Goal: Task Accomplishment & Management: Manage account settings

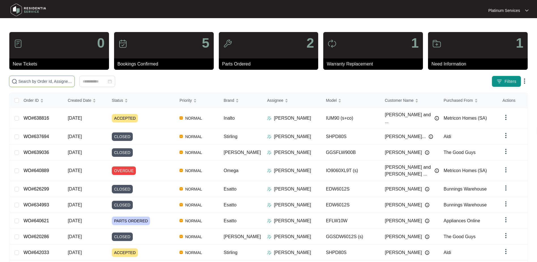
click at [39, 80] on input "text" at bounding box center [45, 81] width 54 height 6
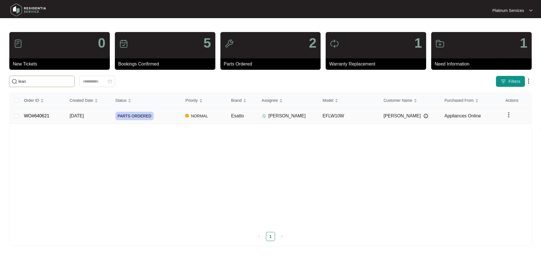
type input "lean"
click at [160, 115] on div "PARTS ORDERED" at bounding box center [149, 116] width 66 height 8
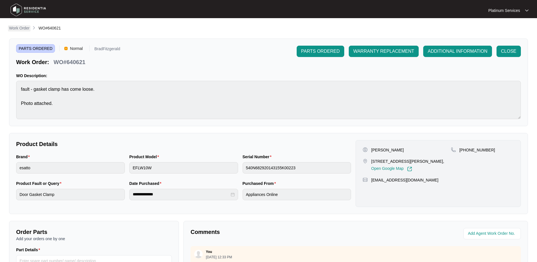
click at [17, 30] on p "Work Order" at bounding box center [19, 28] width 20 height 6
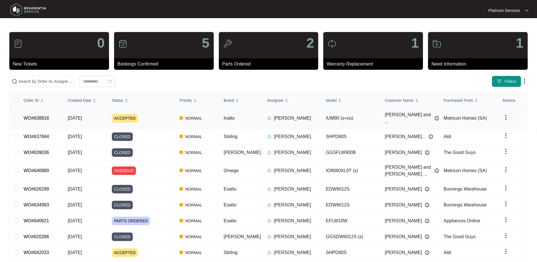
click at [151, 116] on div "ACCEPTED" at bounding box center [143, 118] width 63 height 8
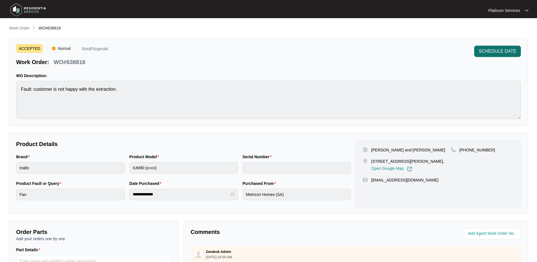
click at [485, 52] on span "SCHEDULE DATE" at bounding box center [498, 51] width 38 height 7
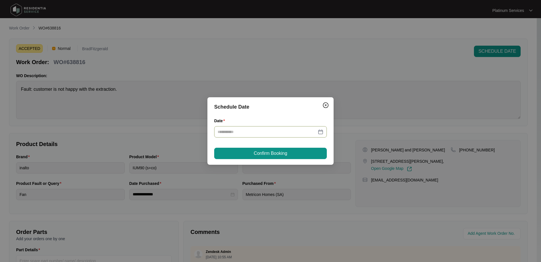
click at [319, 132] on div at bounding box center [271, 132] width 106 height 6
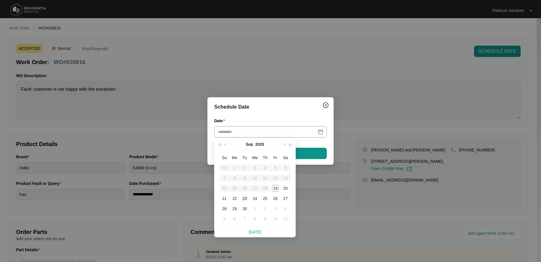
type input "**********"
click at [245, 198] on div "23" at bounding box center [244, 198] width 7 height 7
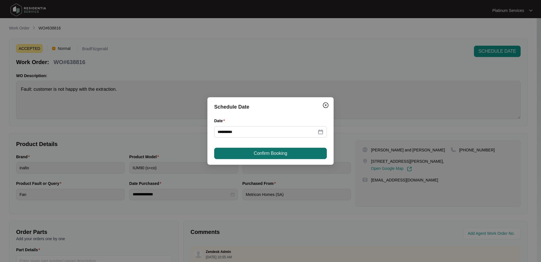
click at [290, 155] on button "Confirm Booking" at bounding box center [270, 152] width 113 height 11
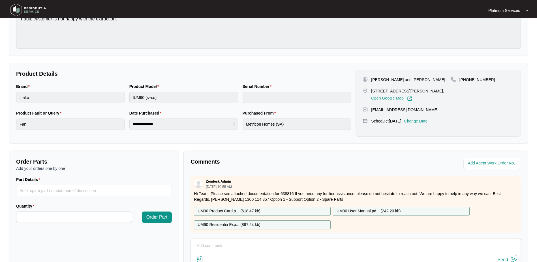
scroll to position [85, 0]
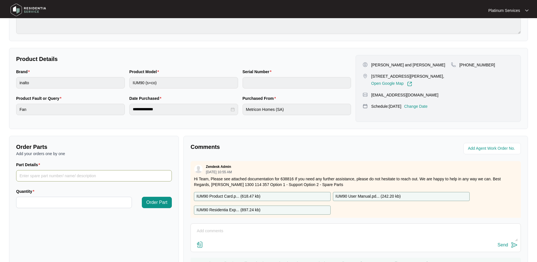
click at [50, 178] on input "Part Details" at bounding box center [94, 175] width 156 height 11
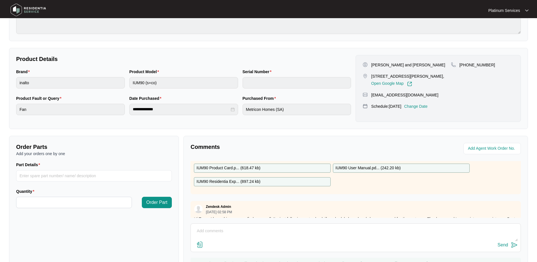
click at [257, 182] on p "IUM90 Residentia Exp... ( 897.24 kb )" at bounding box center [228, 181] width 64 height 6
click at [82, 178] on input "Part Details" at bounding box center [94, 175] width 156 height 11
click at [89, 201] on input "Quantity" at bounding box center [73, 202] width 115 height 11
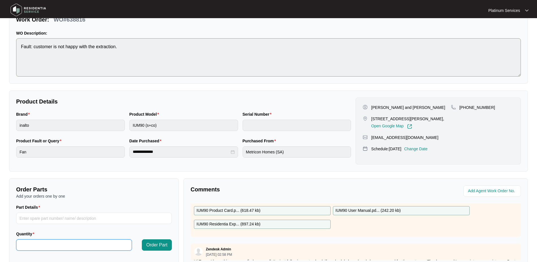
scroll to position [0, 0]
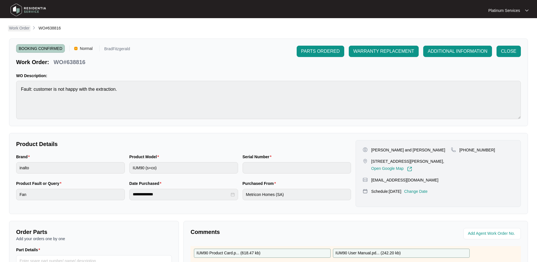
type input "*"
click at [19, 29] on p "Work Order" at bounding box center [19, 28] width 20 height 6
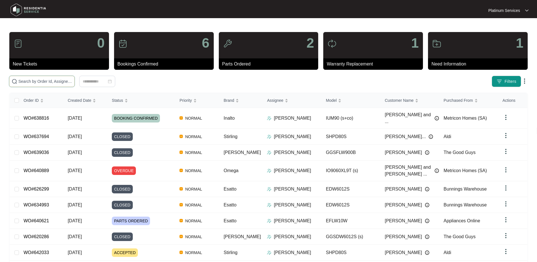
click at [37, 81] on input "text" at bounding box center [45, 81] width 54 height 6
click at [48, 79] on input "text" at bounding box center [45, 81] width 54 height 6
paste input "638004"
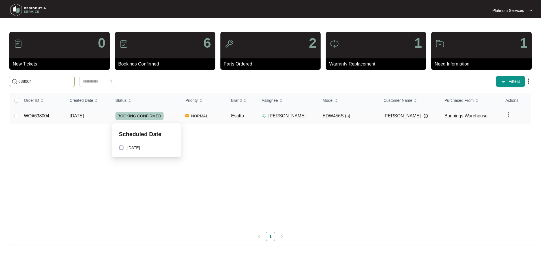
type input "638004"
click at [166, 118] on div "BOOKING CONFIRMED" at bounding box center [149, 116] width 66 height 8
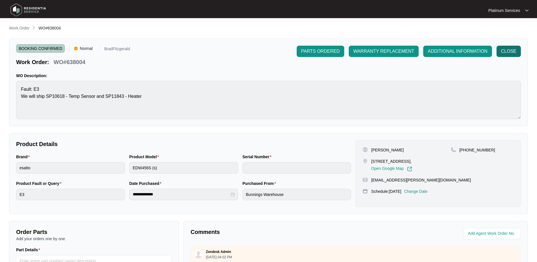
click at [516, 53] on span "CLOSE" at bounding box center [508, 51] width 15 height 7
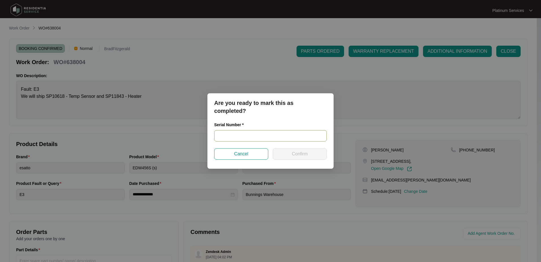
click at [249, 137] on input "text" at bounding box center [270, 135] width 113 height 11
click at [243, 137] on input "text" at bounding box center [270, 135] width 113 height 11
click at [247, 130] on input "241" at bounding box center [270, 135] width 113 height 11
click at [301, 136] on input "2412768" at bounding box center [270, 135] width 113 height 11
click at [250, 134] on input "241276840301" at bounding box center [270, 135] width 113 height 11
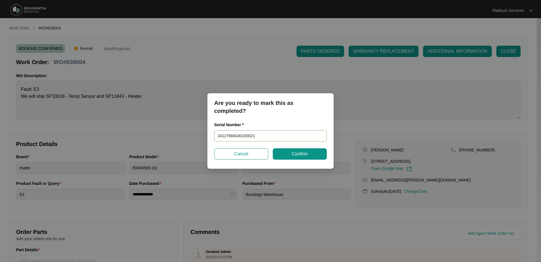
drag, startPoint x: 263, startPoint y: 133, endPoint x: 213, endPoint y: 133, distance: 50.1
click at [211, 133] on div "Are you ready to mark this as completed? Serial Number * 24127684030100021 Canc…" at bounding box center [271, 130] width 126 height 75
type input "24127684030100021"
click at [306, 153] on span "Confirm" at bounding box center [300, 153] width 16 height 7
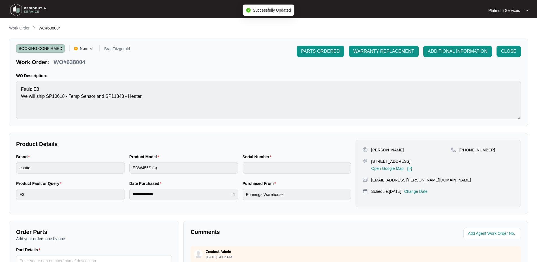
type input "24127684030100021"
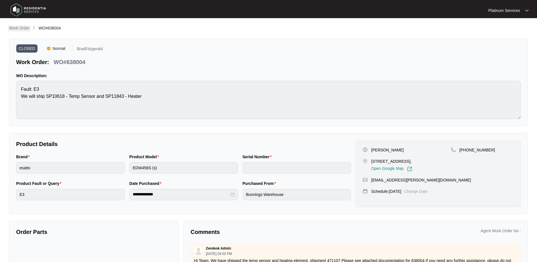
click at [21, 28] on p "Work Order" at bounding box center [19, 28] width 20 height 6
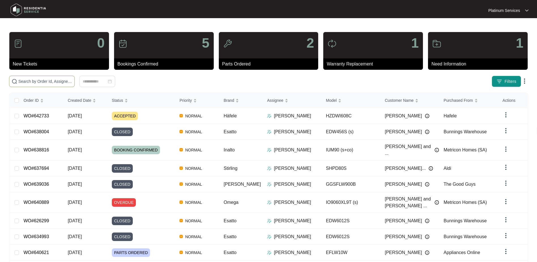
click at [44, 77] on span at bounding box center [42, 81] width 66 height 11
click at [41, 83] on input "text" at bounding box center [45, 81] width 54 height 6
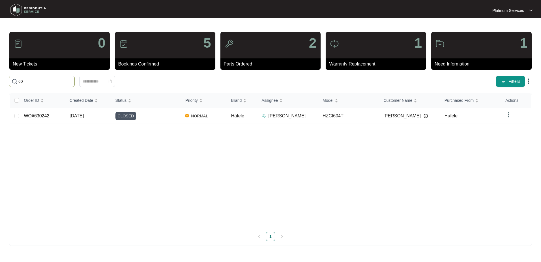
type input "6"
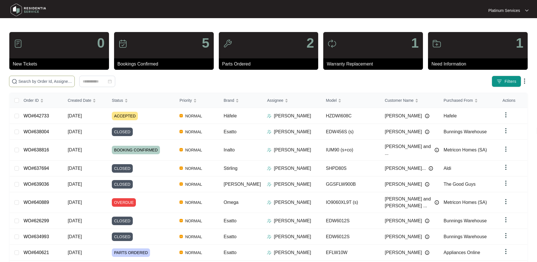
click at [154, 74] on div "0 New Tickets 5 Bookings Confirmed 2 Parts Ordered 1 Warranty Replacement 1 Nee…" at bounding box center [268, 163] width 519 height 263
click at [140, 117] on div "ACCEPTED" at bounding box center [143, 116] width 63 height 8
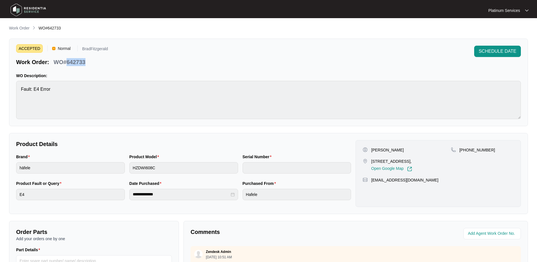
drag, startPoint x: 85, startPoint y: 64, endPoint x: 67, endPoint y: 63, distance: 18.2
click at [67, 63] on p "WO#642733" at bounding box center [70, 62] width 32 height 8
copy p "642733"
click at [27, 31] on link "Work Order" at bounding box center [19, 28] width 23 height 6
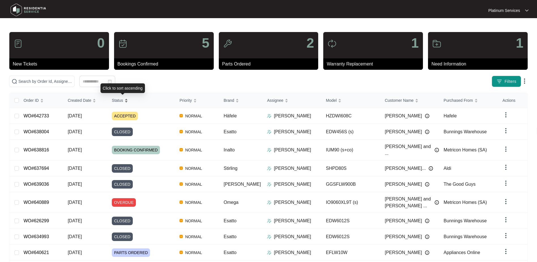
click at [128, 101] on div "Status" at bounding box center [120, 100] width 16 height 8
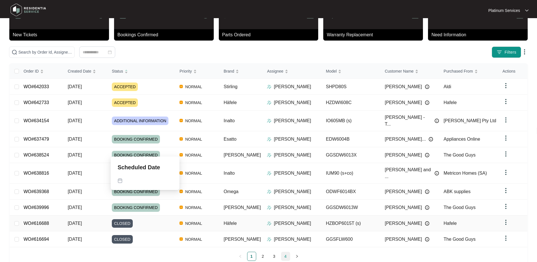
scroll to position [29, 0]
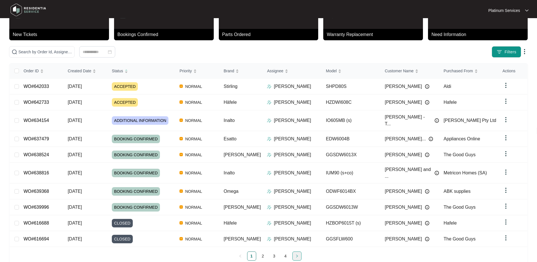
click at [298, 254] on icon "right" at bounding box center [296, 255] width 3 height 3
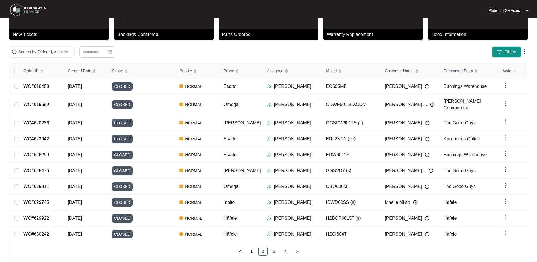
click at [299, 243] on div "Order ID Created Date Status Priority Brand Assignee Model Customer Name Purcha…" at bounding box center [269, 159] width 518 height 192
click at [298, 251] on button "button" at bounding box center [296, 250] width 9 height 9
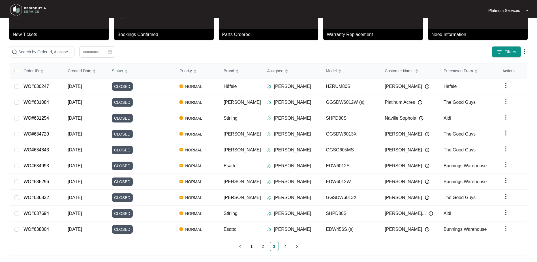
click at [297, 250] on div "Order ID Created Date Status Priority Brand Assignee Model Customer Name Purcha…" at bounding box center [268, 159] width 519 height 192
click at [297, 246] on button "button" at bounding box center [296, 245] width 9 height 9
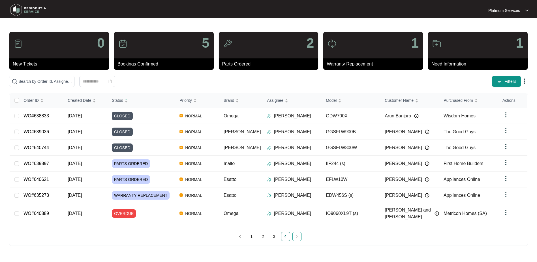
scroll to position [0, 0]
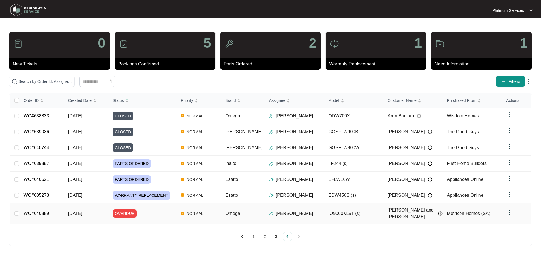
click at [156, 209] on div "OVERDUE" at bounding box center [145, 213] width 64 height 8
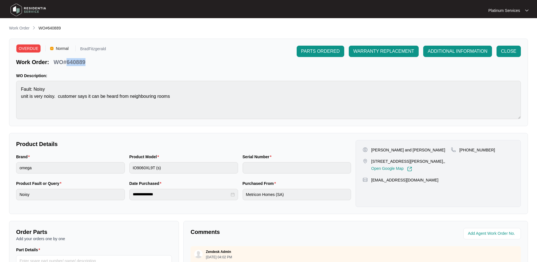
drag, startPoint x: 88, startPoint y: 61, endPoint x: 67, endPoint y: 62, distance: 21.3
click at [67, 62] on div "Work Order: WO#640889" at bounding box center [61, 61] width 90 height 10
copy p "640889"
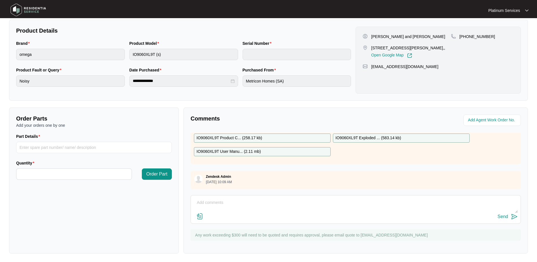
scroll to position [114, 0]
click at [217, 200] on textarea at bounding box center [356, 204] width 324 height 15
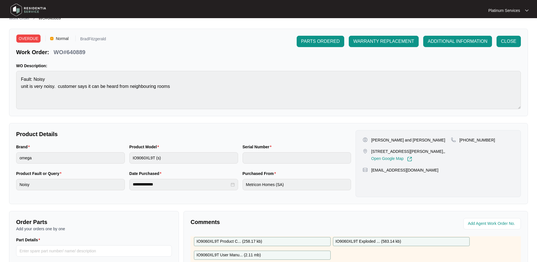
scroll to position [0, 0]
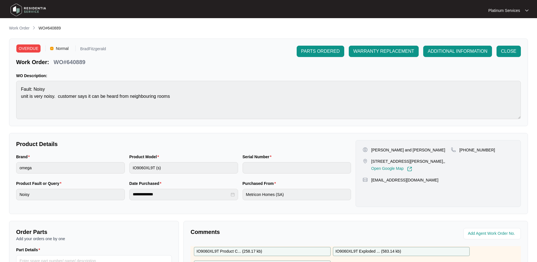
drag, startPoint x: 21, startPoint y: 29, endPoint x: 34, endPoint y: 31, distance: 13.2
click at [21, 29] on p "Work Order" at bounding box center [19, 28] width 20 height 6
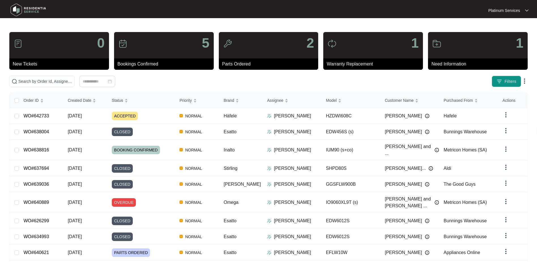
click at [170, 83] on div at bounding box center [97, 81] width 176 height 11
click at [514, 8] on p "Platinum Services" at bounding box center [504, 11] width 32 height 6
click at [506, 29] on p "Log Out" at bounding box center [513, 30] width 22 height 6
